Goal: Complete application form

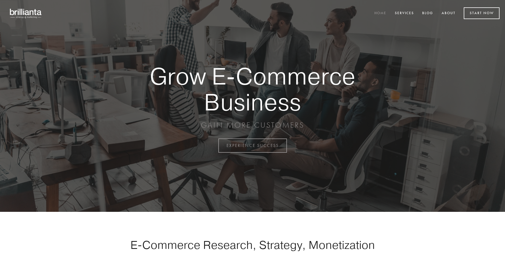
scroll to position [1432, 0]
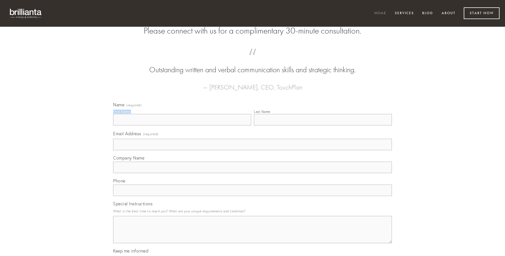
type input "[PERSON_NAME]"
click at [323, 126] on input "Last Name" at bounding box center [323, 119] width 138 height 11
type input "[PERSON_NAME]"
click at [252, 151] on input "Email Address (required)" at bounding box center [252, 144] width 279 height 11
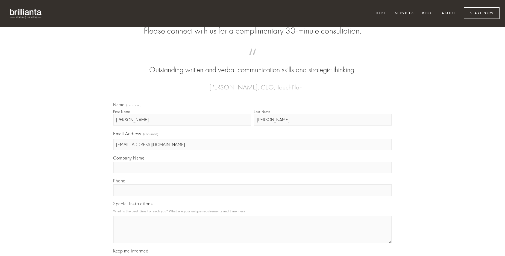
type input "[EMAIL_ADDRESS][DOMAIN_NAME]"
click at [252, 173] on input "Company Name" at bounding box center [252, 167] width 279 height 11
type input "vigor"
click at [252, 196] on input "text" at bounding box center [252, 190] width 279 height 11
click at [252, 235] on textarea "Special Instructions" at bounding box center [252, 229] width 279 height 27
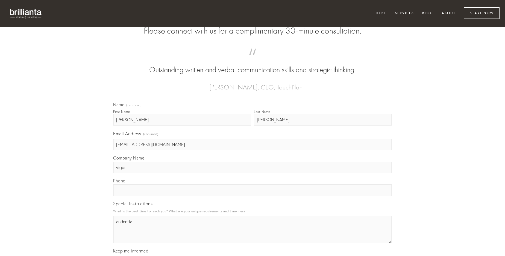
type textarea "audentia"
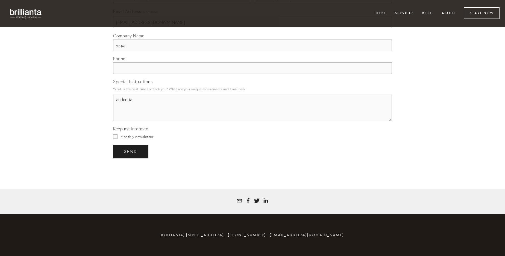
click at [131, 152] on span "send" at bounding box center [130, 151] width 13 height 5
